Goal: Information Seeking & Learning: Understand process/instructions

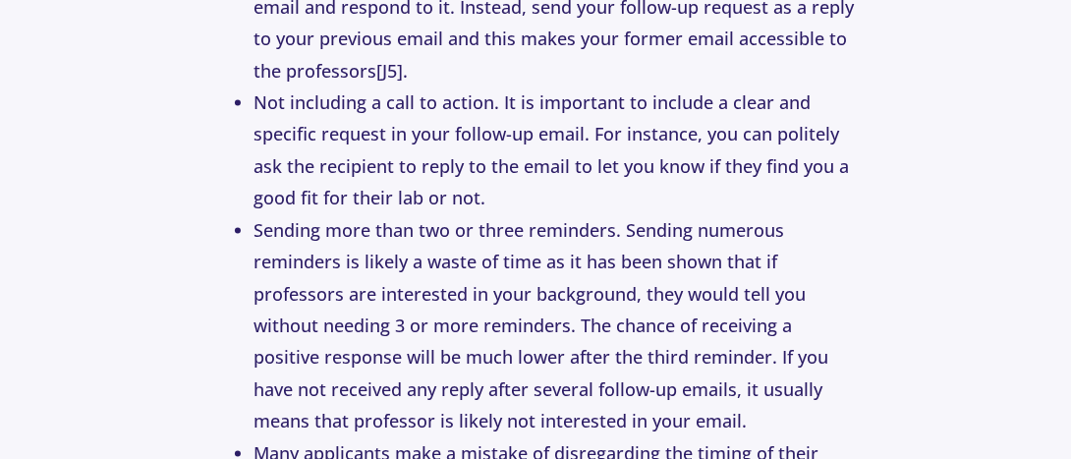
scroll to position [5140, 0]
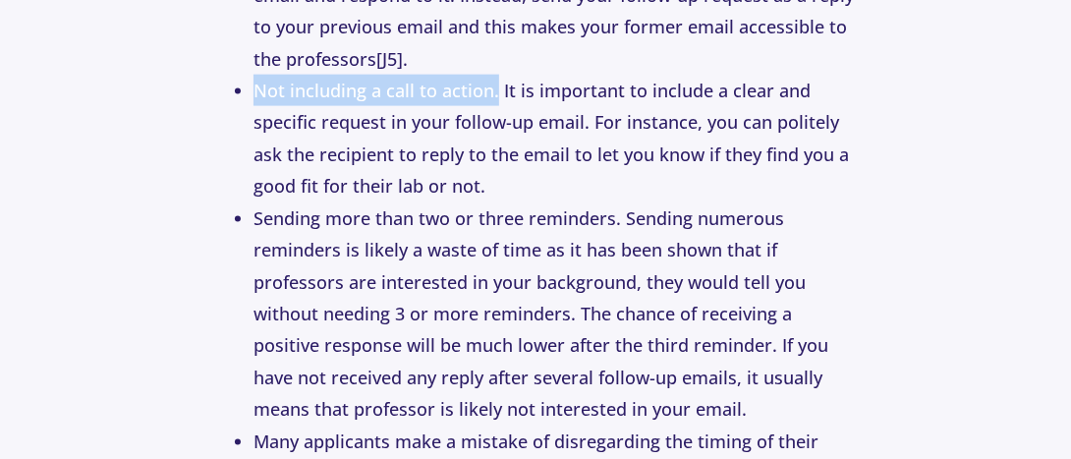
drag, startPoint x: 251, startPoint y: 172, endPoint x: 495, endPoint y: 182, distance: 243.8
click at [495, 182] on ul "It is important to not come across as pushy or demanding, so give professors at…" at bounding box center [535, 139] width 642 height 828
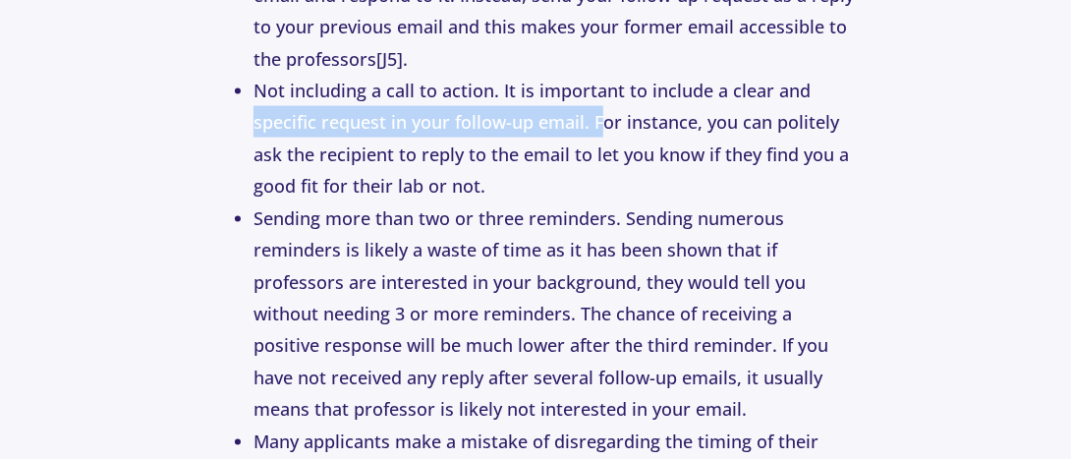
drag, startPoint x: 252, startPoint y: 204, endPoint x: 607, endPoint y: 208, distance: 354.6
click at [607, 202] on li "Not including a call to action. It is important to include a clear and specific…" at bounding box center [554, 139] width 603 height 128
click at [593, 202] on li "Not including a call to action. It is important to include a clear and specific…" at bounding box center [554, 139] width 603 height 128
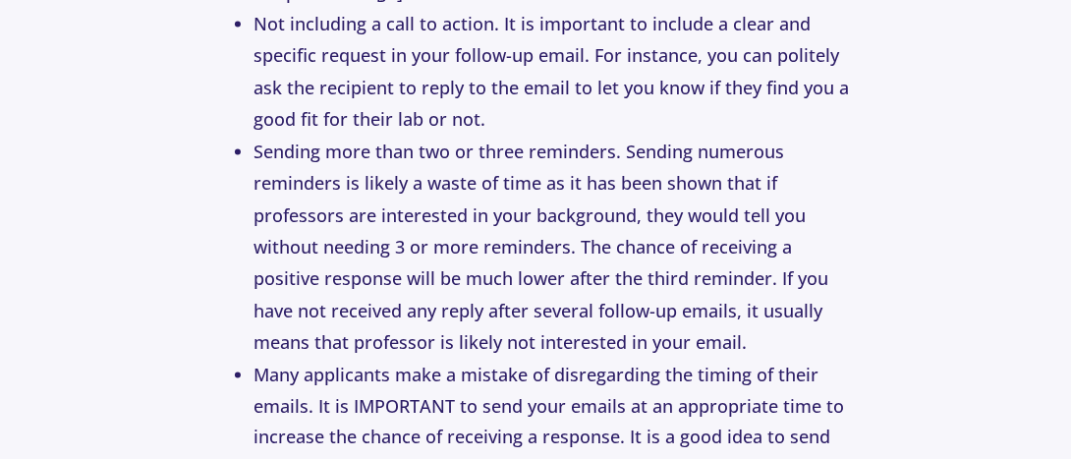
scroll to position [5208, 0]
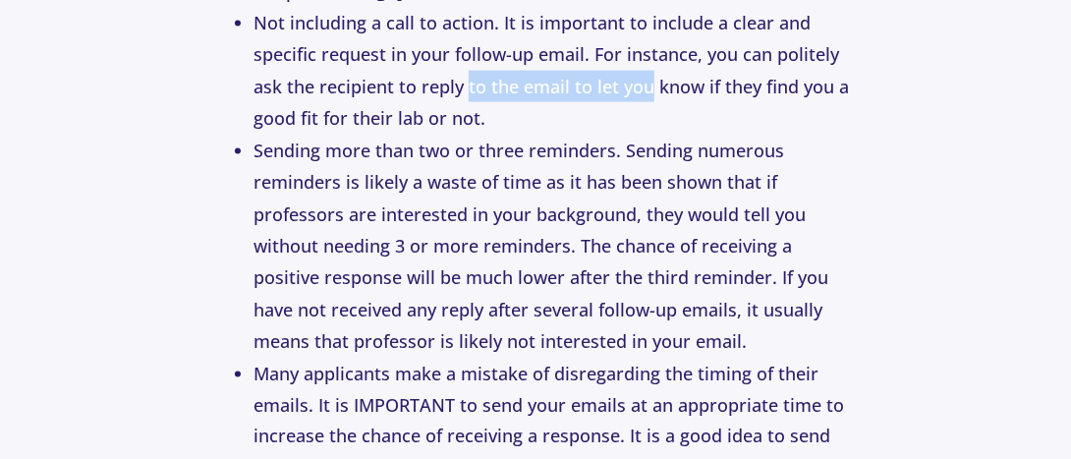
drag, startPoint x: 466, startPoint y: 165, endPoint x: 651, endPoint y: 157, distance: 185.8
click at [651, 135] on li "Not including a call to action. It is important to include a clear and specific…" at bounding box center [554, 71] width 603 height 128
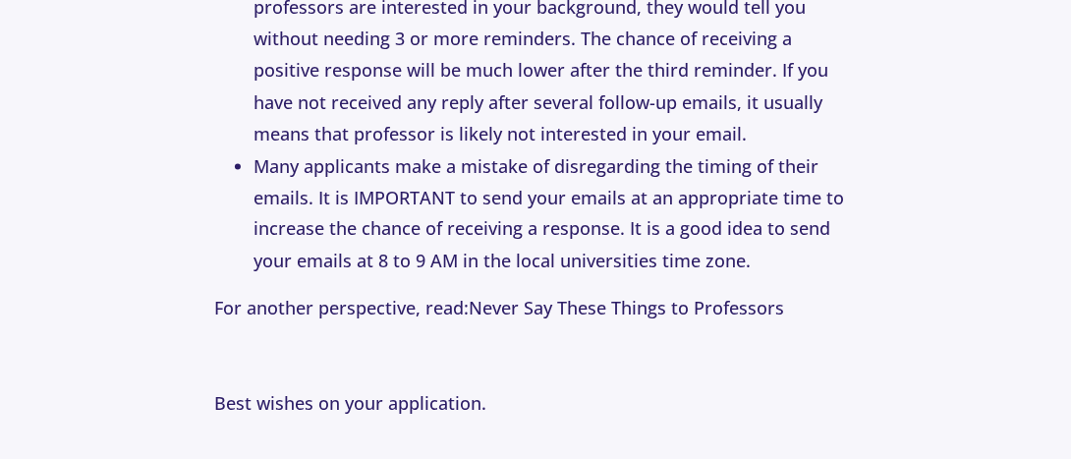
scroll to position [5420, 0]
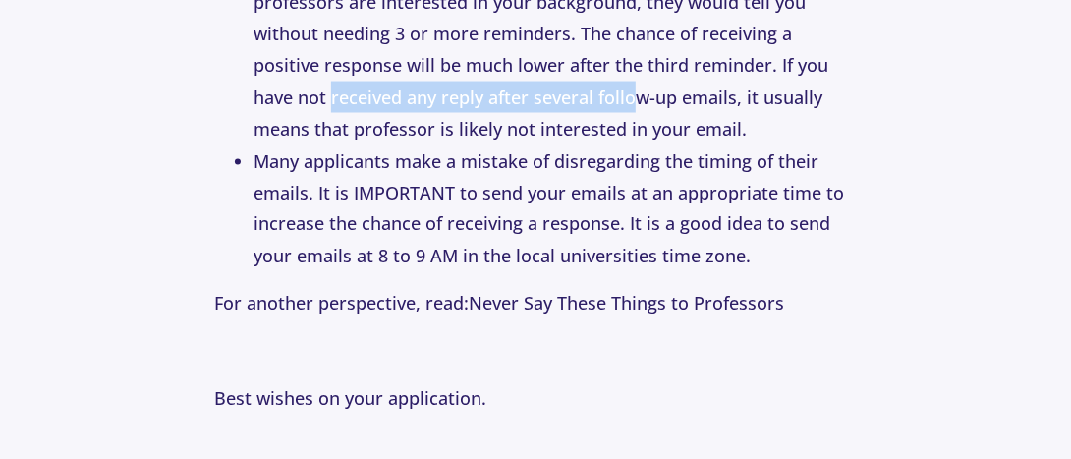
drag, startPoint x: 333, startPoint y: 185, endPoint x: 634, endPoint y: 178, distance: 300.6
click at [634, 145] on li "Sending more than two or three reminders. Sending numerous reminders is likely …" at bounding box center [554, 33] width 603 height 223
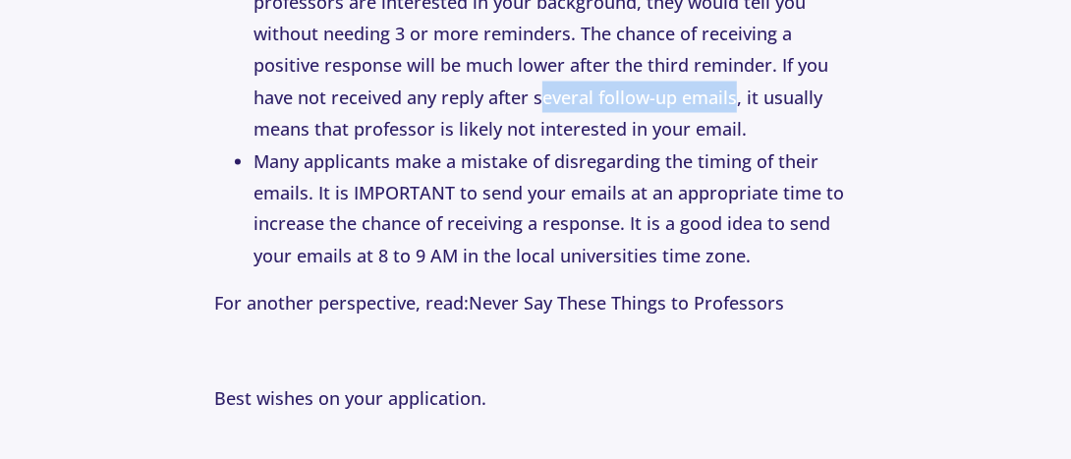
drag, startPoint x: 738, startPoint y: 182, endPoint x: 537, endPoint y: 173, distance: 200.6
click at [537, 145] on li "Sending more than two or three reminders. Sending numerous reminders is likely …" at bounding box center [554, 33] width 603 height 223
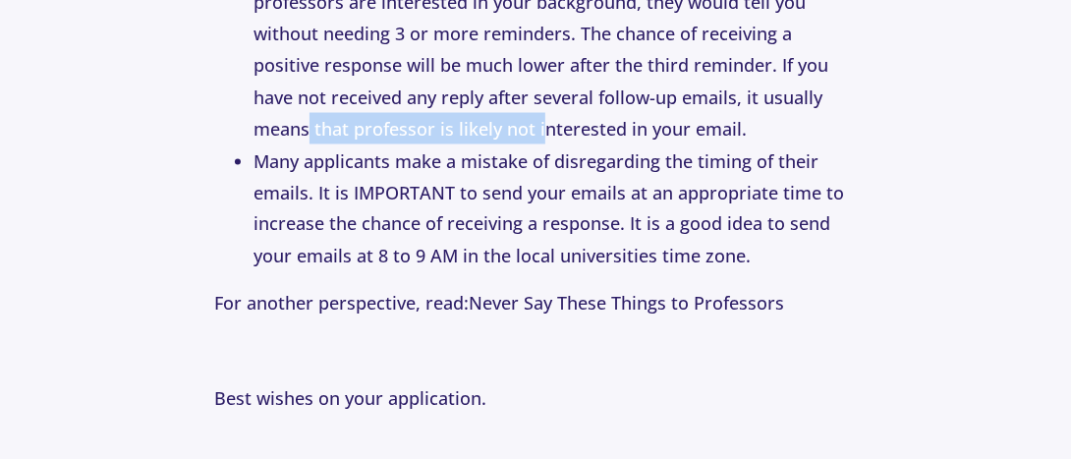
drag, startPoint x: 306, startPoint y: 210, endPoint x: 546, endPoint y: 208, distance: 239.7
click at [546, 145] on li "Sending more than two or three reminders. Sending numerous reminders is likely …" at bounding box center [554, 33] width 603 height 223
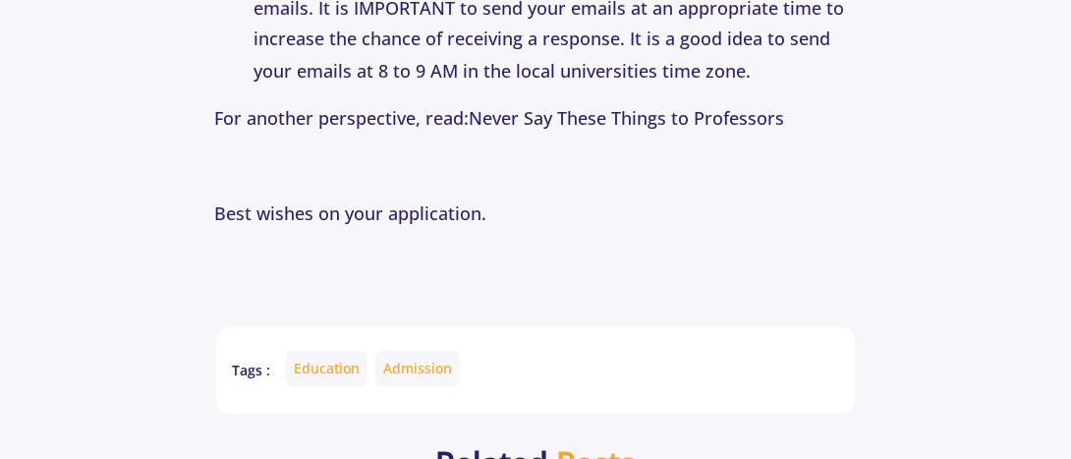
scroll to position [5605, 0]
click at [566, 229] on p "Best wishes on your application." at bounding box center [535, 212] width 642 height 31
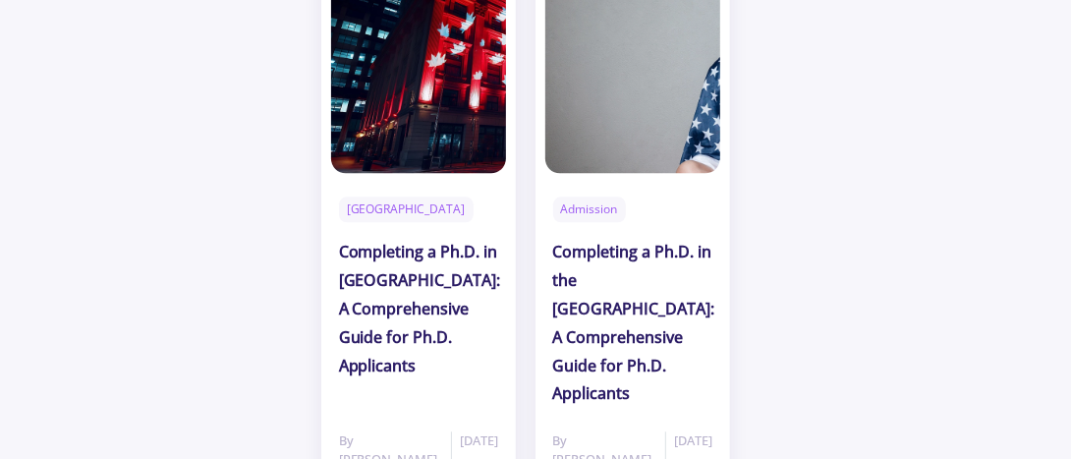
scroll to position [6032, 0]
